Goal: Task Accomplishment & Management: Complete application form

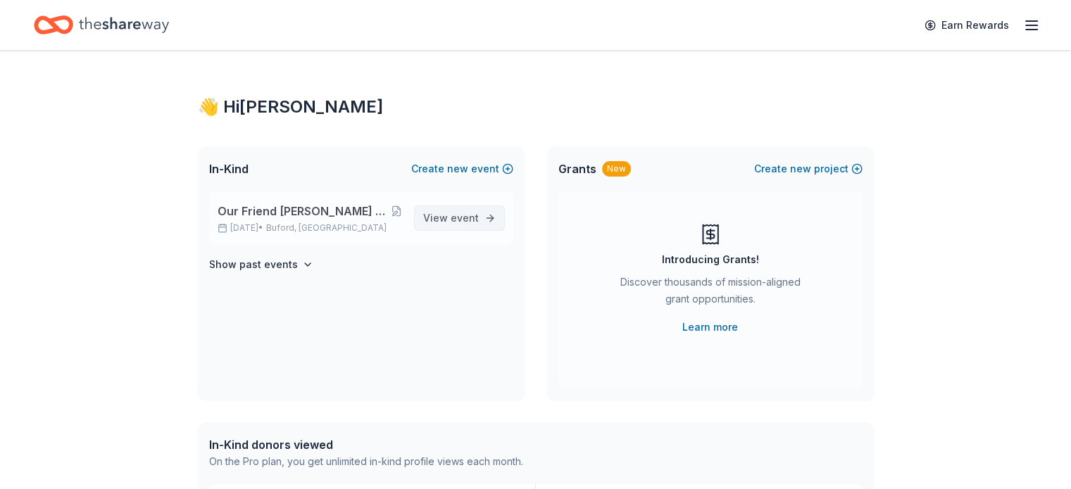
click at [456, 224] on span "View event" at bounding box center [451, 218] width 56 height 17
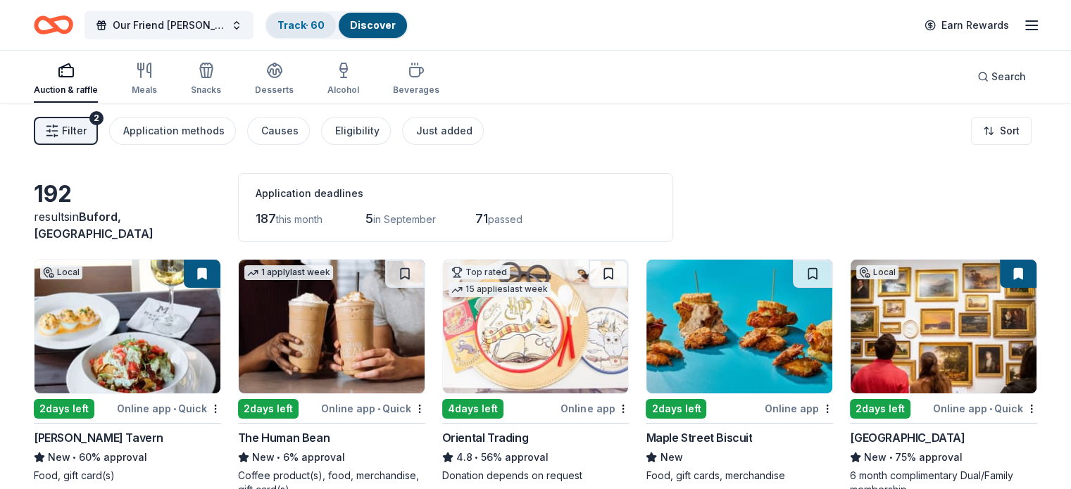
click at [325, 30] on link "Track · 60" at bounding box center [300, 25] width 47 height 12
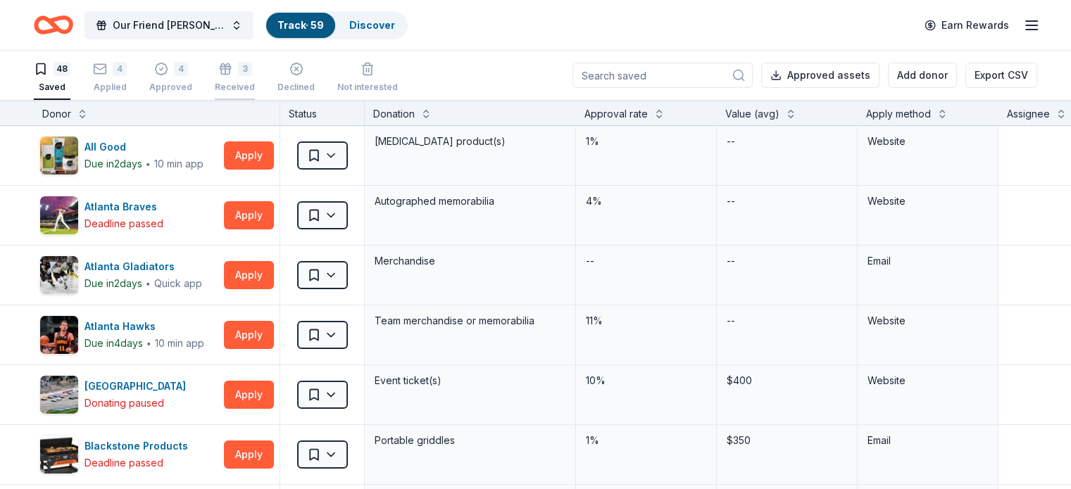
click at [255, 83] on div "Received" at bounding box center [235, 87] width 40 height 11
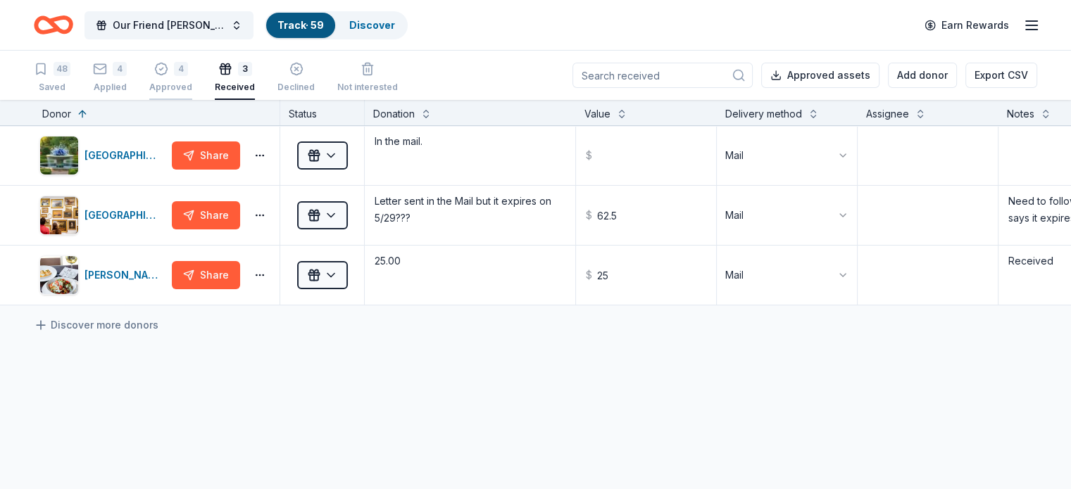
click at [189, 85] on div "Approved" at bounding box center [170, 87] width 43 height 11
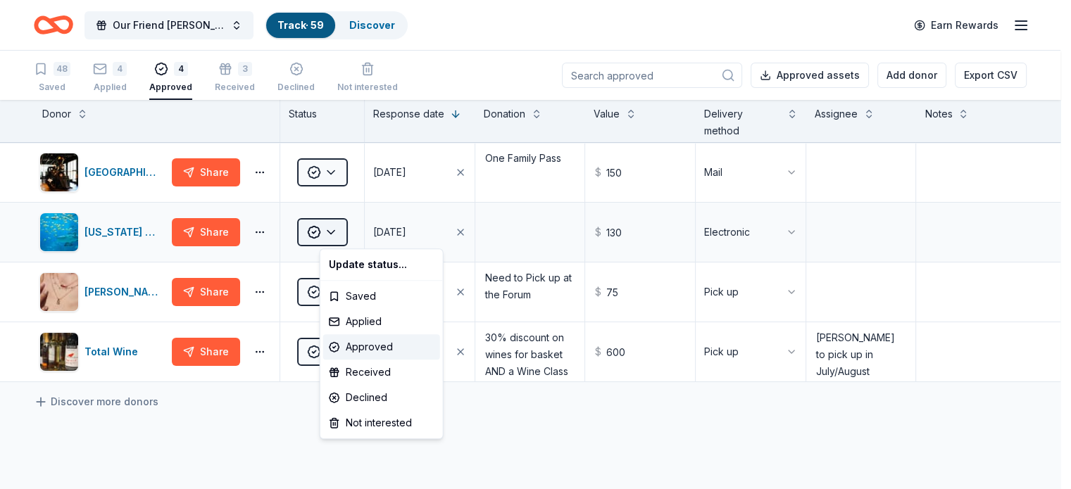
click at [358, 234] on html "Our Friend [PERSON_NAME] Legend Party Fundraiser, Benefiting [MEDICAL_DATA] Tra…" at bounding box center [535, 244] width 1071 height 489
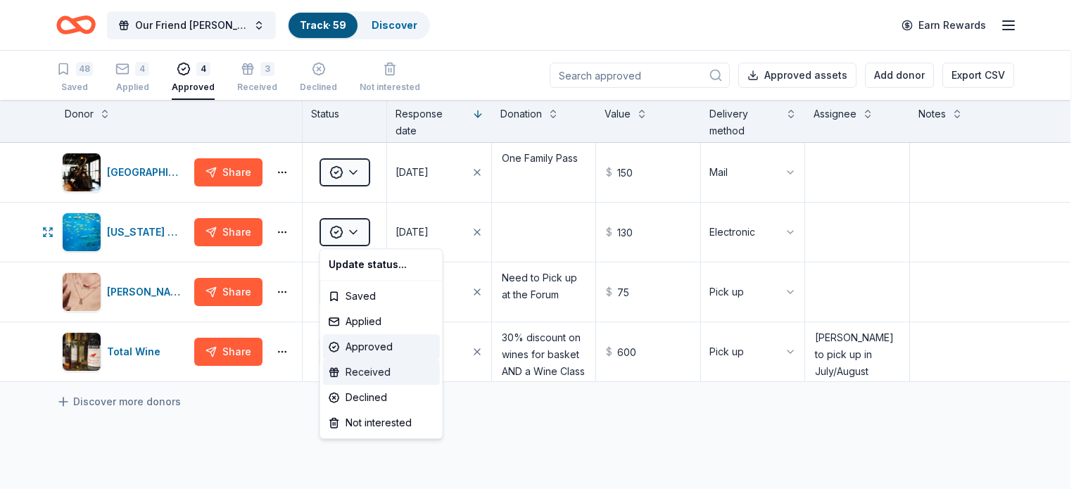
click at [375, 371] on div "Received" at bounding box center [381, 372] width 117 height 25
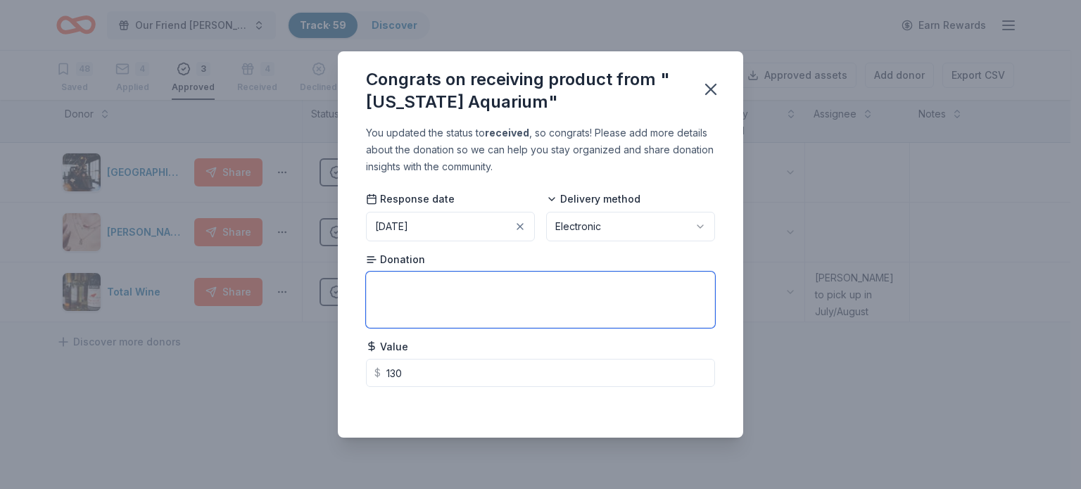
click at [456, 284] on textarea at bounding box center [540, 300] width 349 height 56
type textarea "Family Pass"
click at [708, 198] on div "Delivery method Electronic" at bounding box center [630, 216] width 169 height 49
click at [684, 419] on div "You updated the status to received , so congrats! Please add more details about…" at bounding box center [541, 281] width 406 height 313
click at [714, 88] on icon "button" at bounding box center [711, 90] width 20 height 20
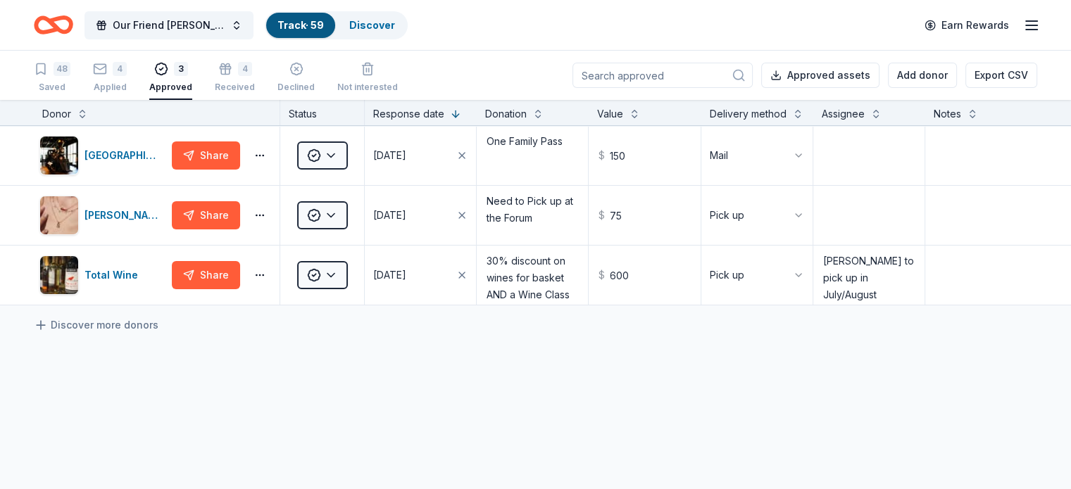
click at [627, 372] on div "[GEOGRAPHIC_DATA] Share Approved [DATE] One Family Pass $ 150 Mail [PERSON_NAME…" at bounding box center [535, 348] width 1071 height 444
click at [127, 84] on div "Applied" at bounding box center [110, 87] width 34 height 11
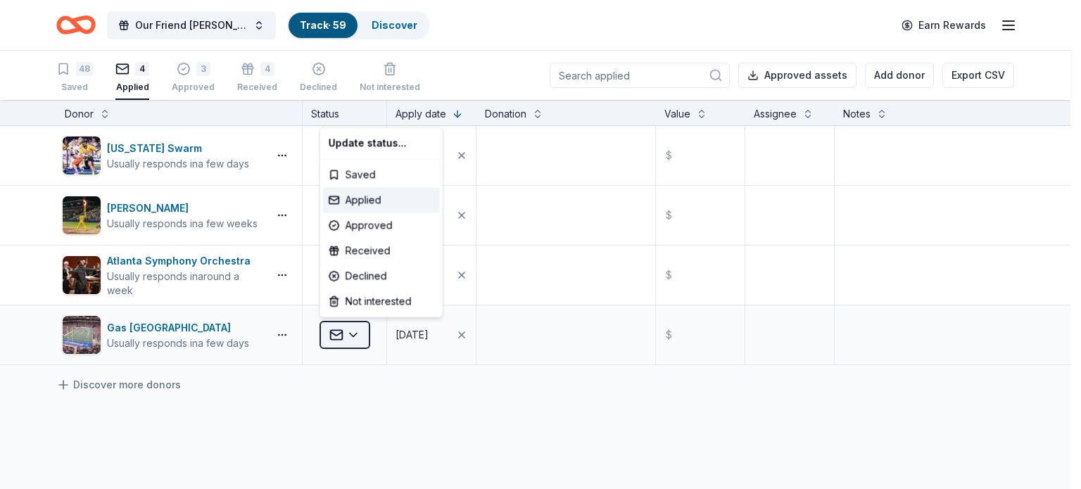
click at [353, 334] on html "Our Friend [PERSON_NAME] Party Fundraiser, Benefiting [MEDICAL_DATA] Track · 59…" at bounding box center [540, 244] width 1081 height 489
click at [362, 277] on div "Declined" at bounding box center [381, 275] width 117 height 25
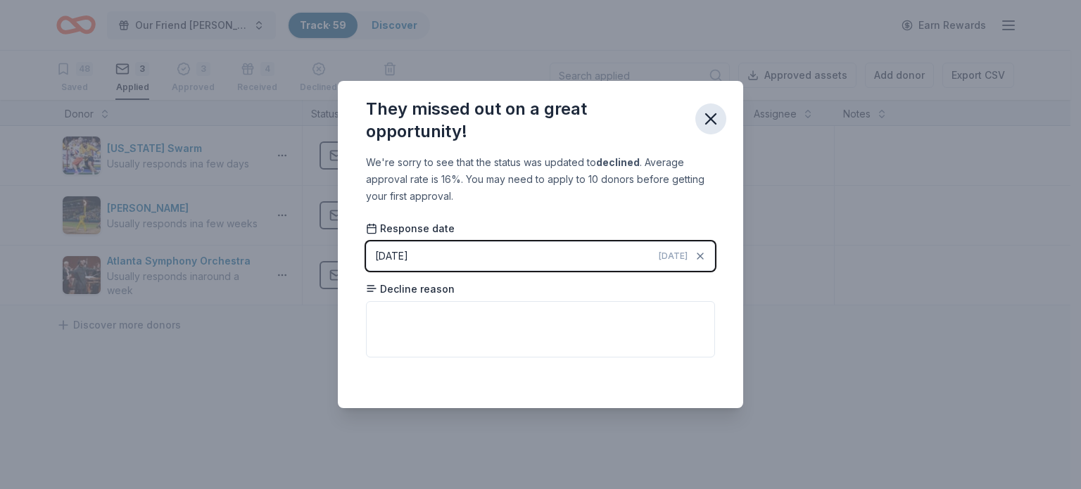
click at [712, 113] on icon "button" at bounding box center [711, 119] width 20 height 20
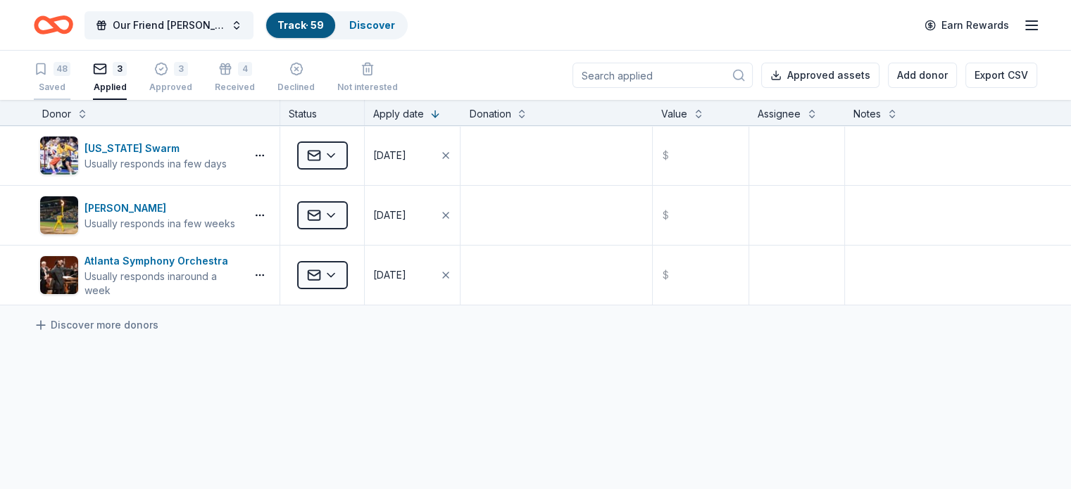
click at [70, 84] on div "Saved" at bounding box center [52, 87] width 37 height 11
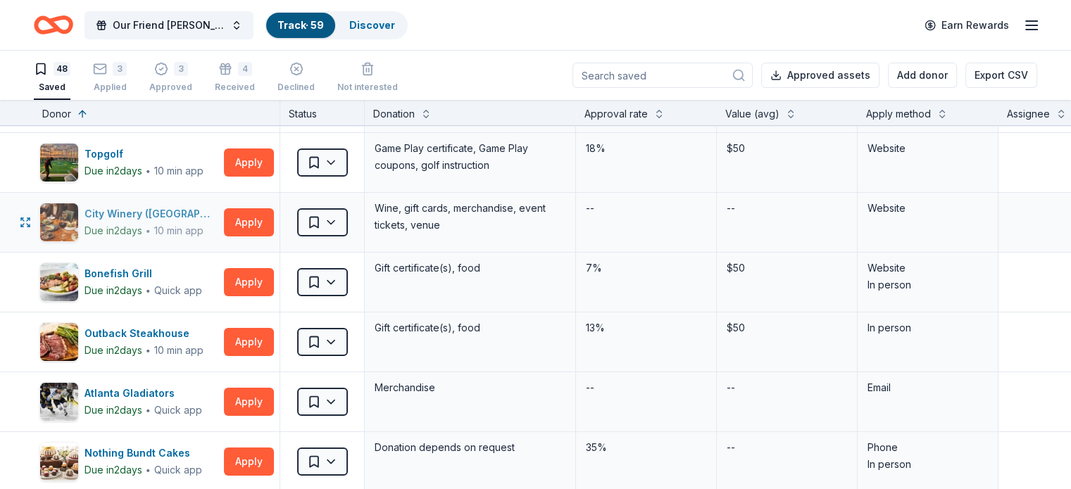
scroll to position [70, 0]
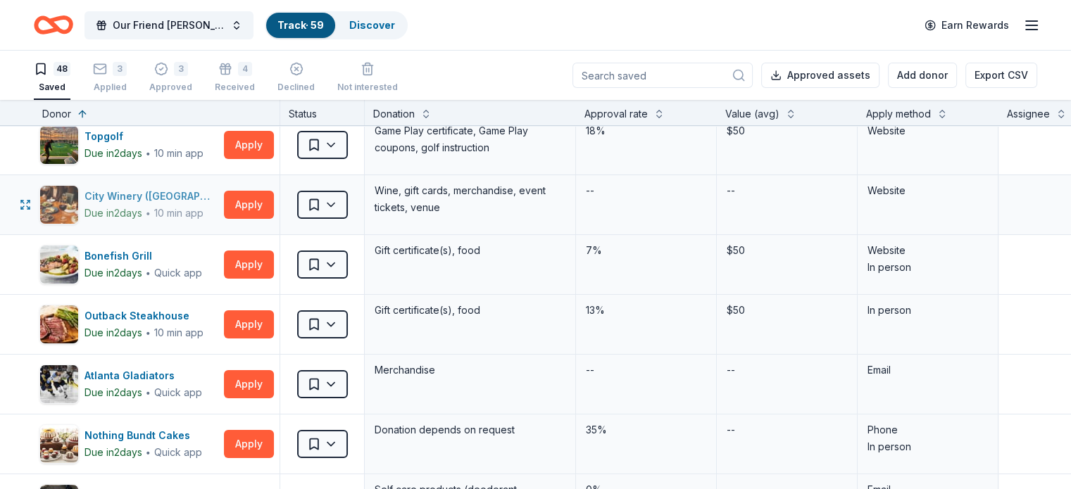
click at [136, 221] on div "City Winery ([GEOGRAPHIC_DATA]) Due [DATE] ∙ 10 min app" at bounding box center [128, 204] width 179 height 39
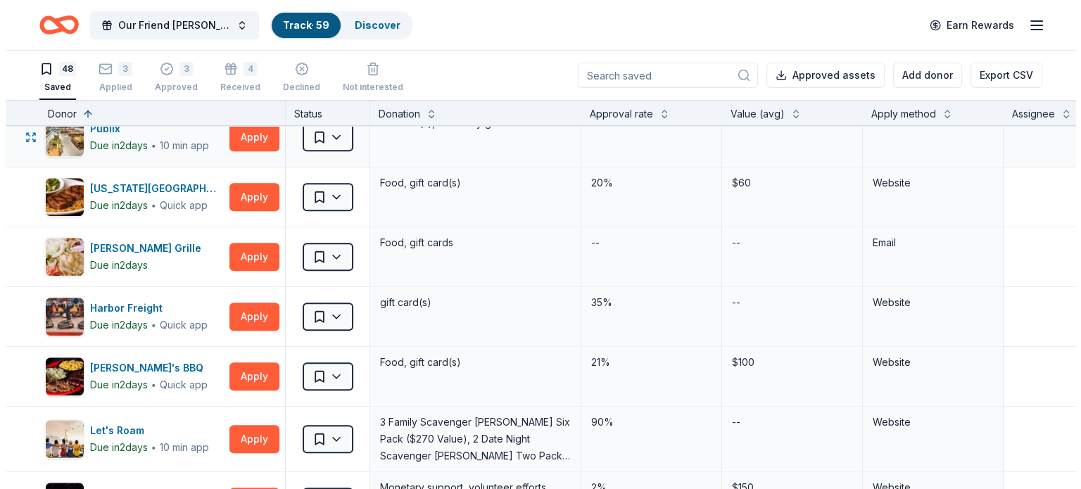
scroll to position [1126, 0]
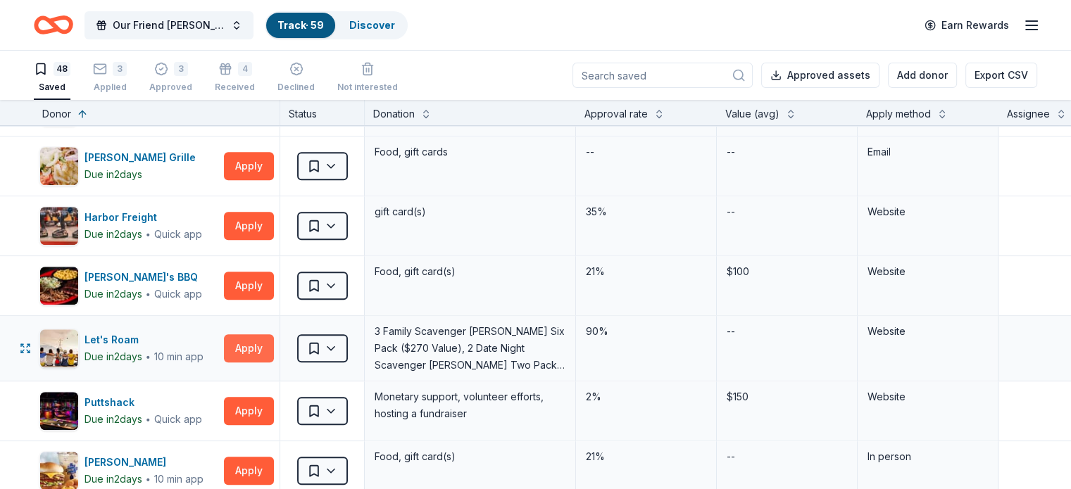
click at [274, 345] on button "Apply" at bounding box center [249, 348] width 50 height 28
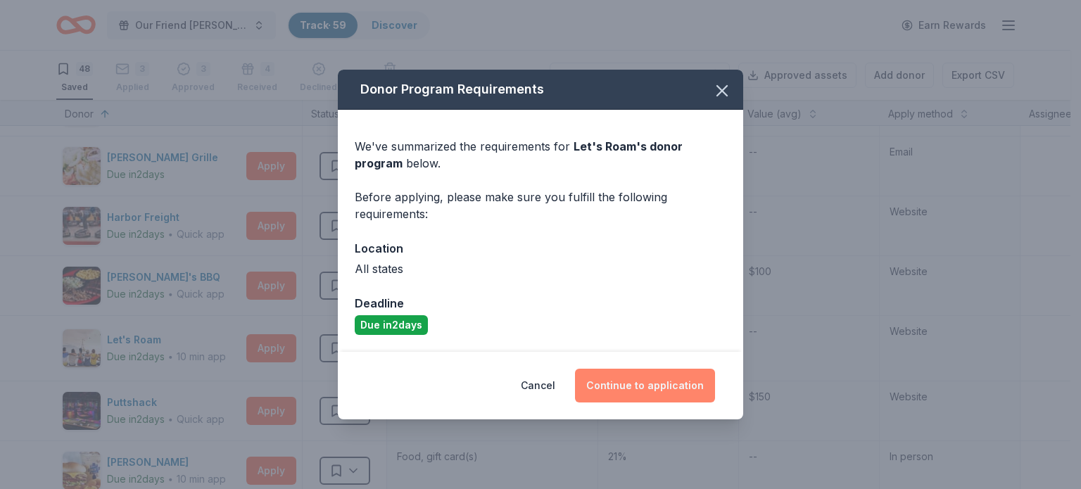
click at [634, 387] on button "Continue to application" at bounding box center [645, 386] width 140 height 34
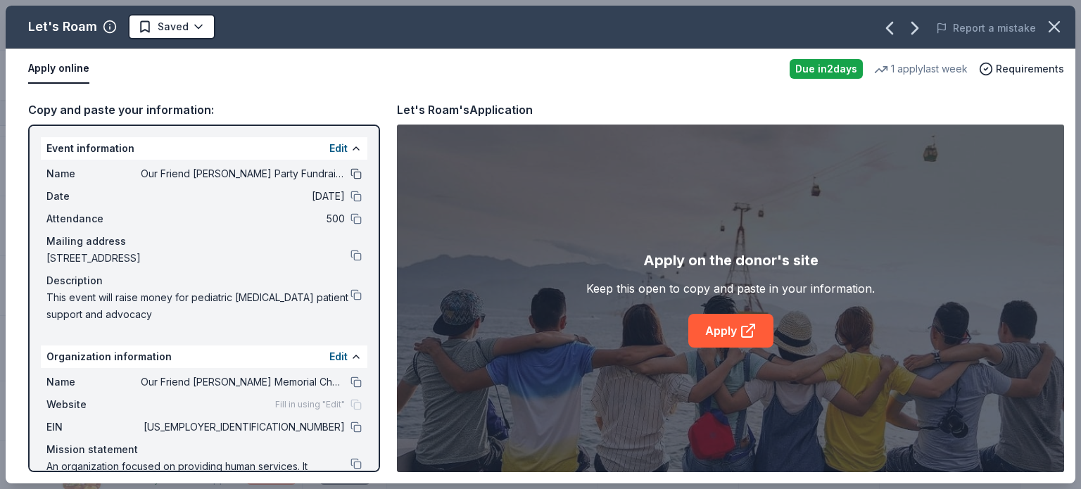
click at [351, 170] on button at bounding box center [356, 173] width 11 height 11
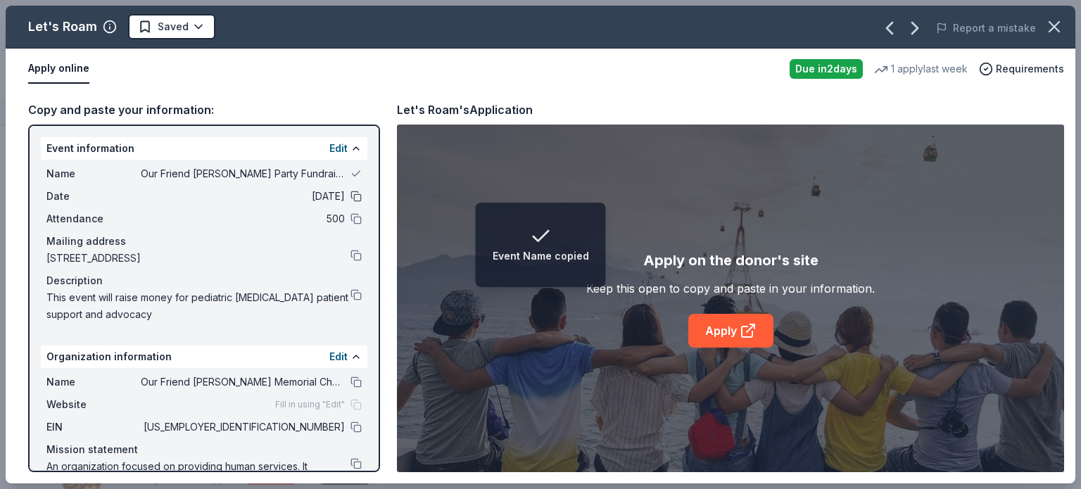
click at [351, 196] on button at bounding box center [356, 196] width 11 height 11
click at [351, 222] on button at bounding box center [356, 218] width 11 height 11
click at [351, 253] on button at bounding box center [356, 255] width 11 height 11
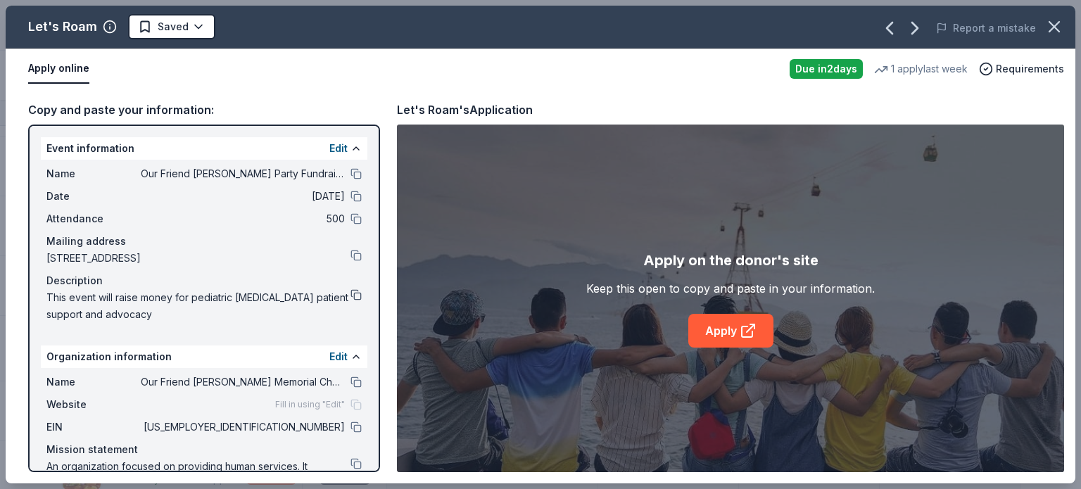
click at [351, 297] on button at bounding box center [356, 294] width 11 height 11
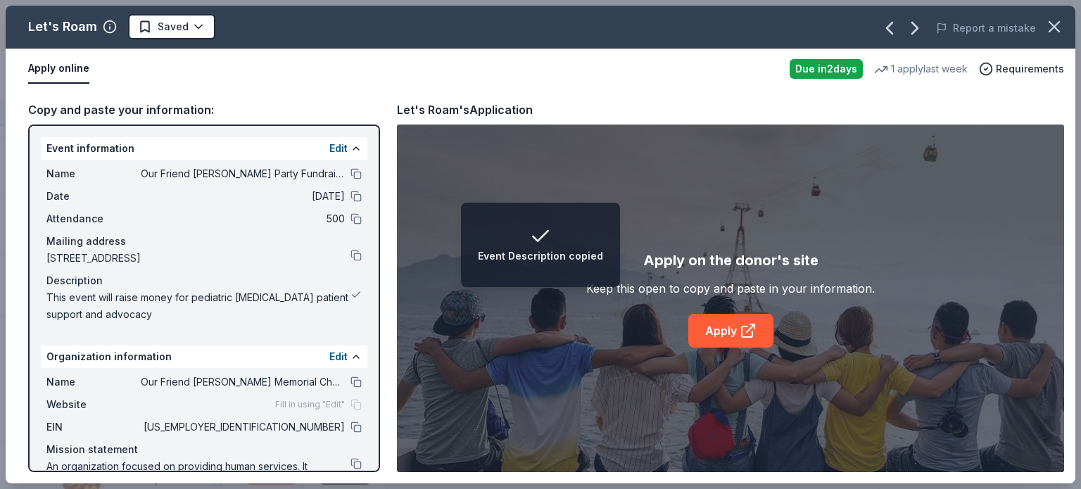
scroll to position [38, 0]
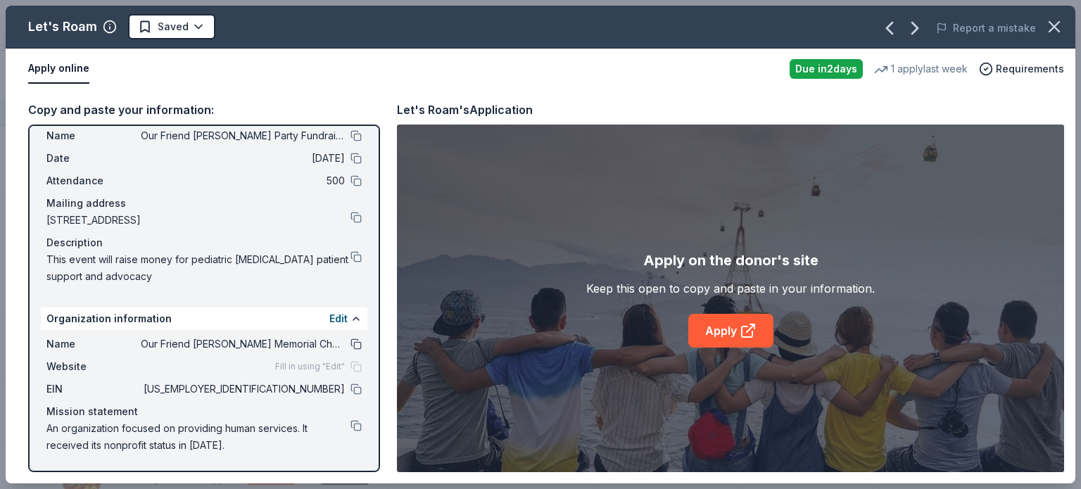
click at [351, 341] on button at bounding box center [356, 344] width 11 height 11
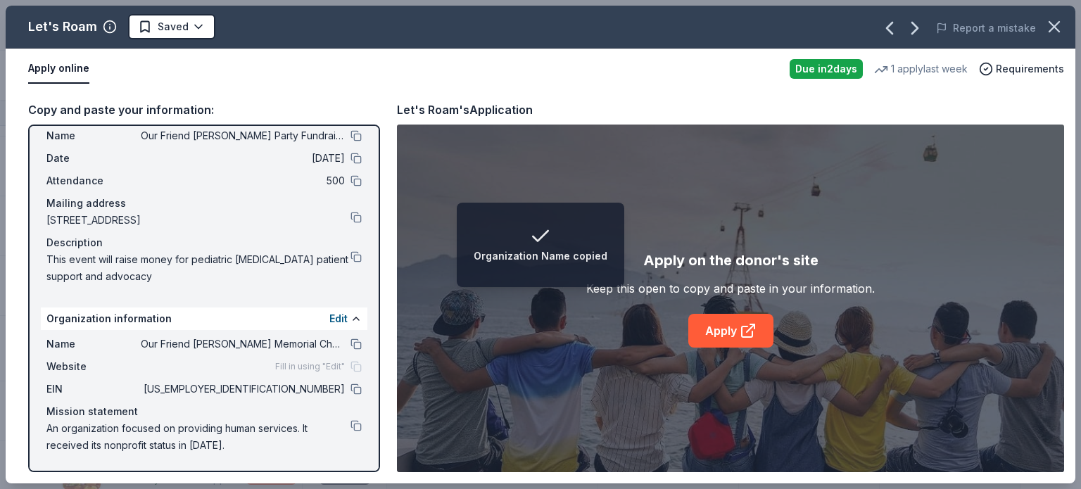
click at [346, 370] on div "Fill in using "Edit"" at bounding box center [318, 366] width 87 height 11
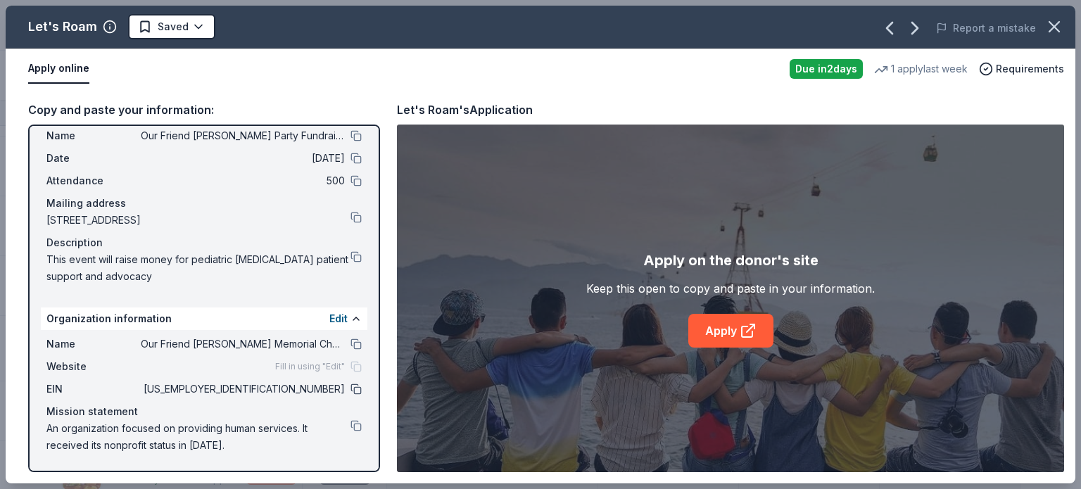
click at [351, 392] on button at bounding box center [356, 389] width 11 height 11
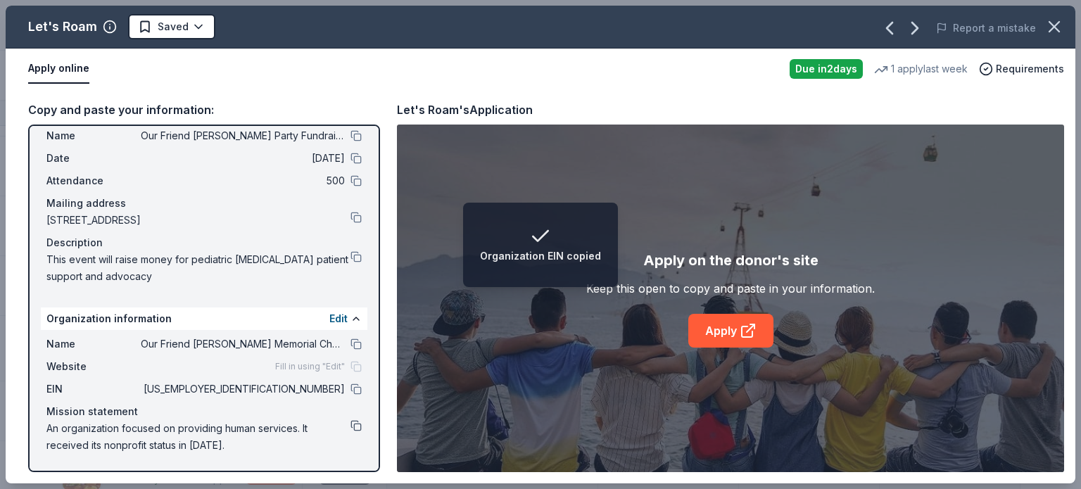
click at [351, 427] on button at bounding box center [356, 425] width 11 height 11
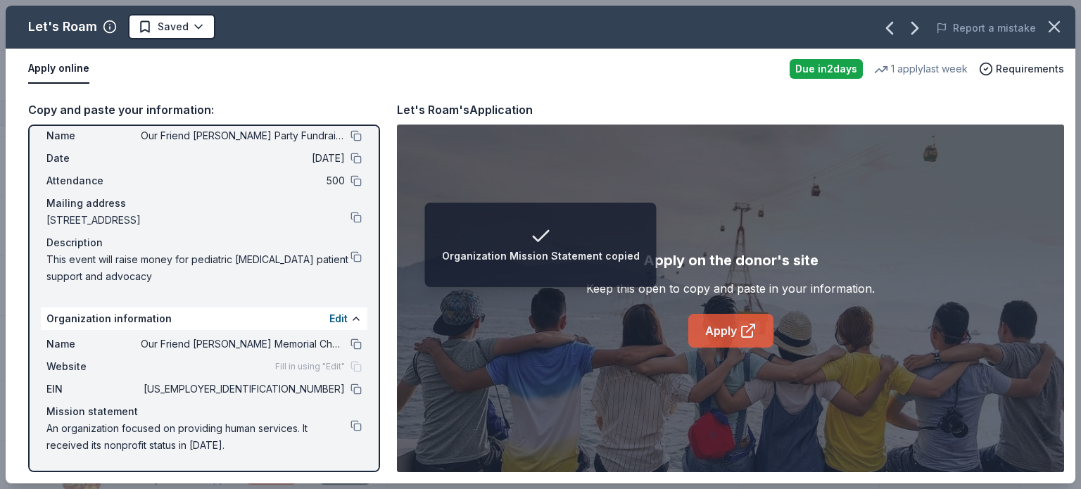
click at [715, 329] on link "Apply" at bounding box center [731, 331] width 85 height 34
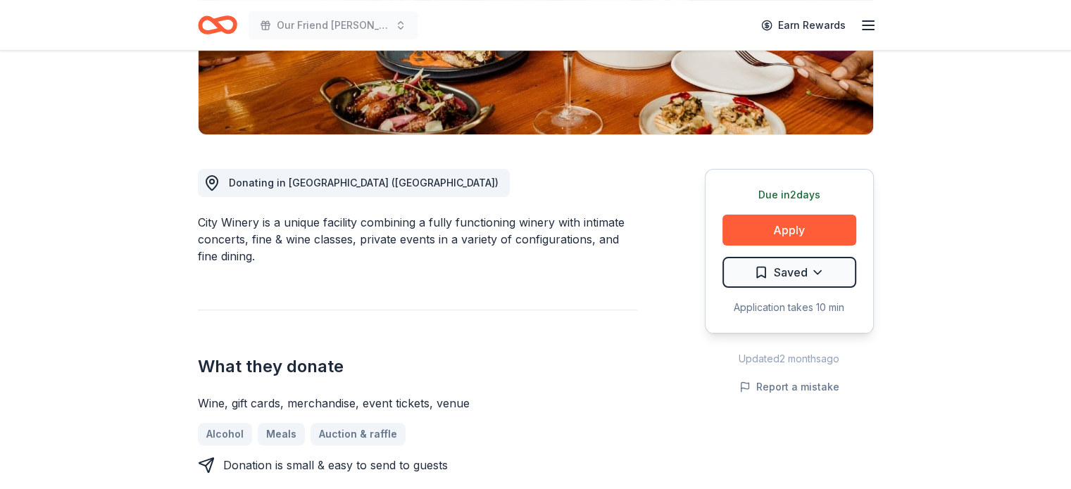
scroll to position [282, 0]
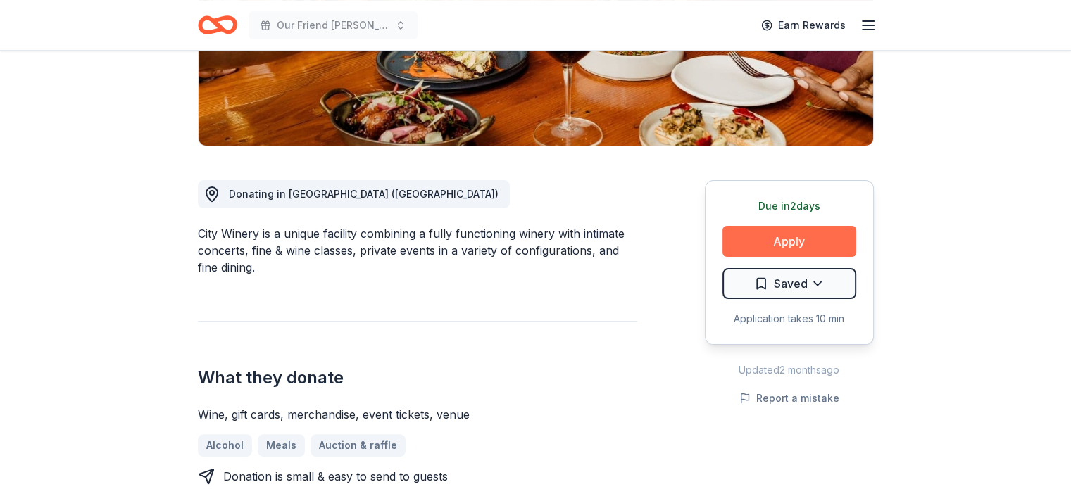
click at [786, 244] on button "Apply" at bounding box center [789, 241] width 134 height 31
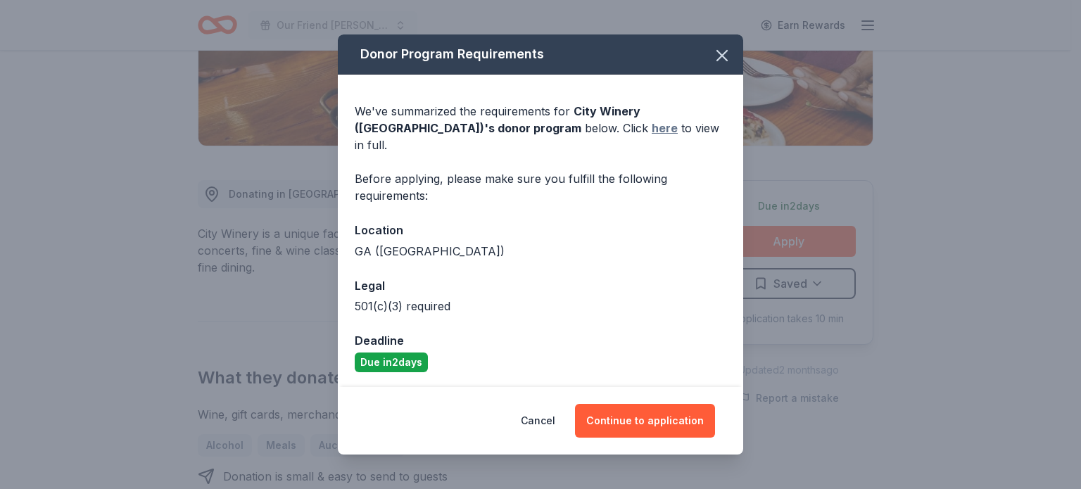
click at [652, 137] on link "here" at bounding box center [665, 128] width 26 height 17
click at [720, 62] on icon "button" at bounding box center [722, 56] width 20 height 20
